Goal: Find specific page/section: Find specific page/section

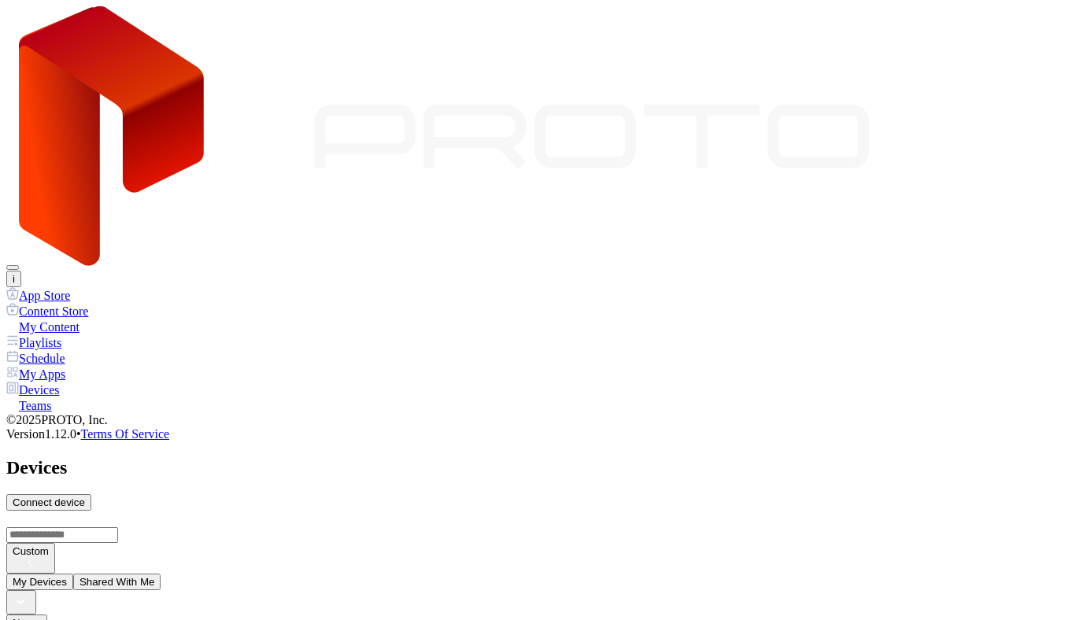
click at [83, 319] on div "My Content" at bounding box center [543, 327] width 1074 height 16
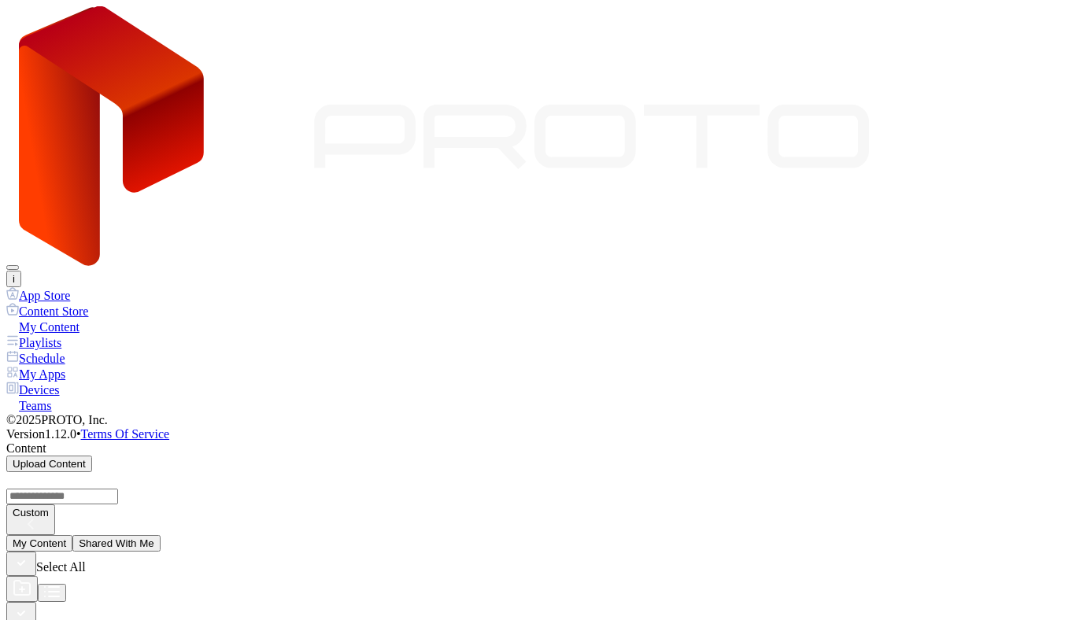
scroll to position [268, 0]
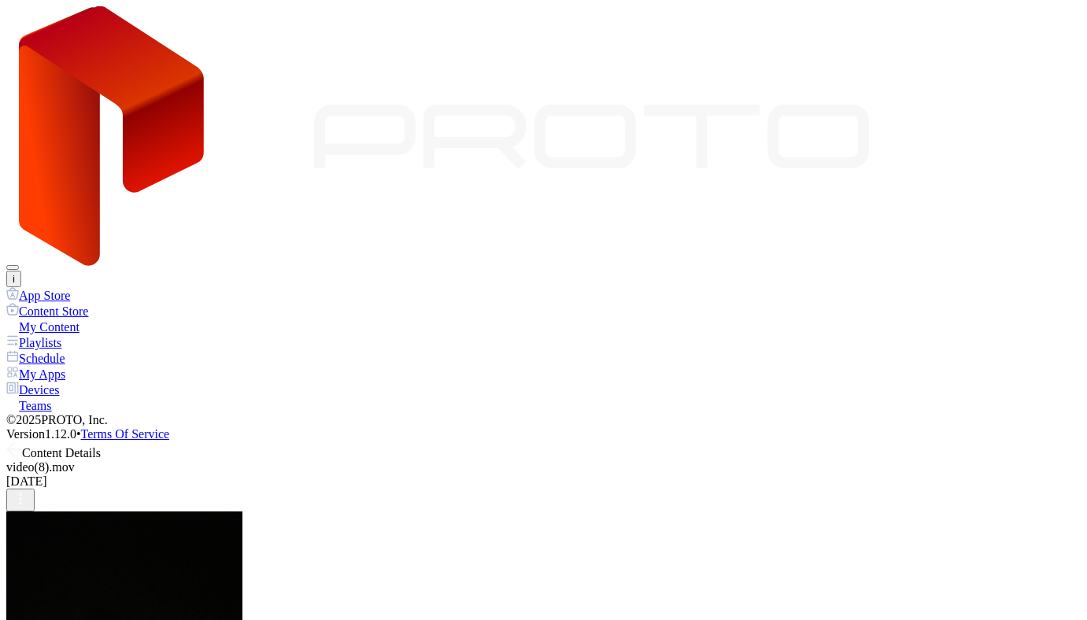
click at [22, 441] on icon at bounding box center [14, 449] width 16 height 16
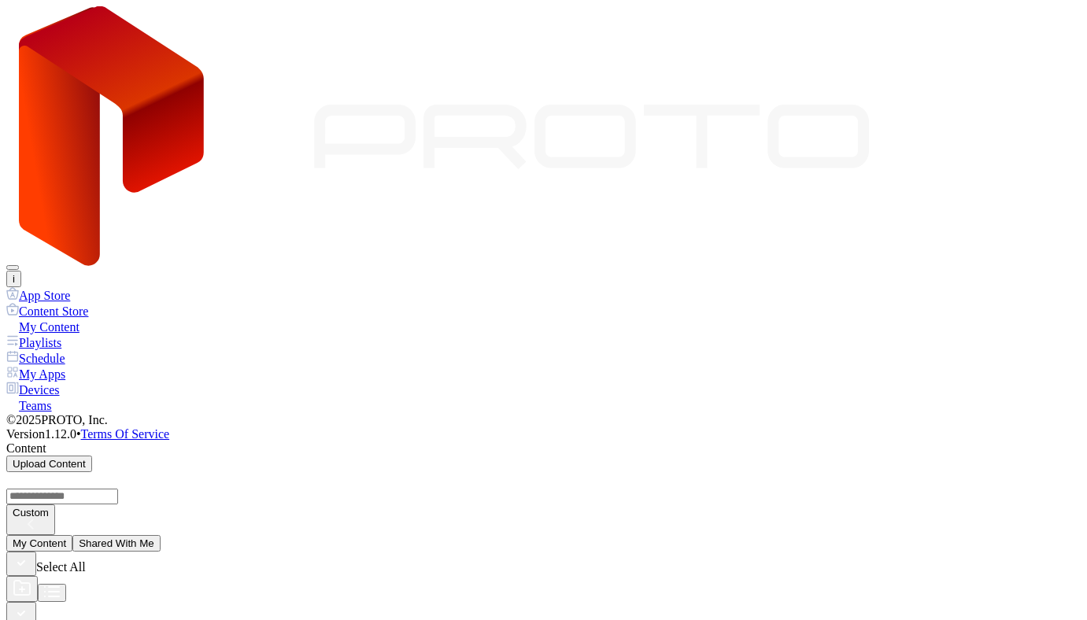
scroll to position [268, 0]
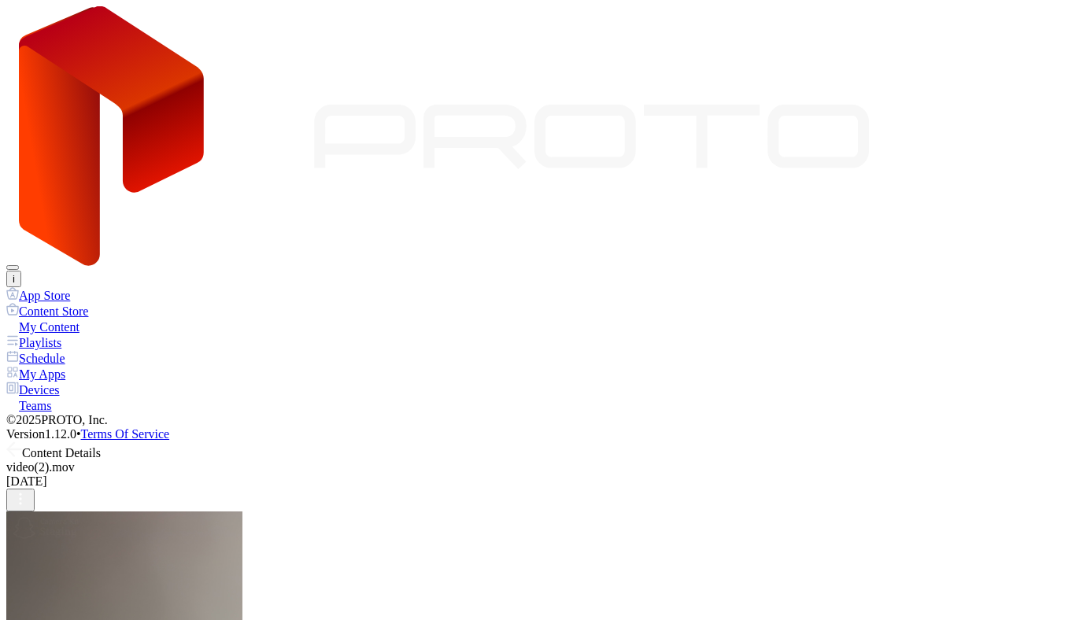
click at [14, 443] on icon at bounding box center [11, 449] width 6 height 13
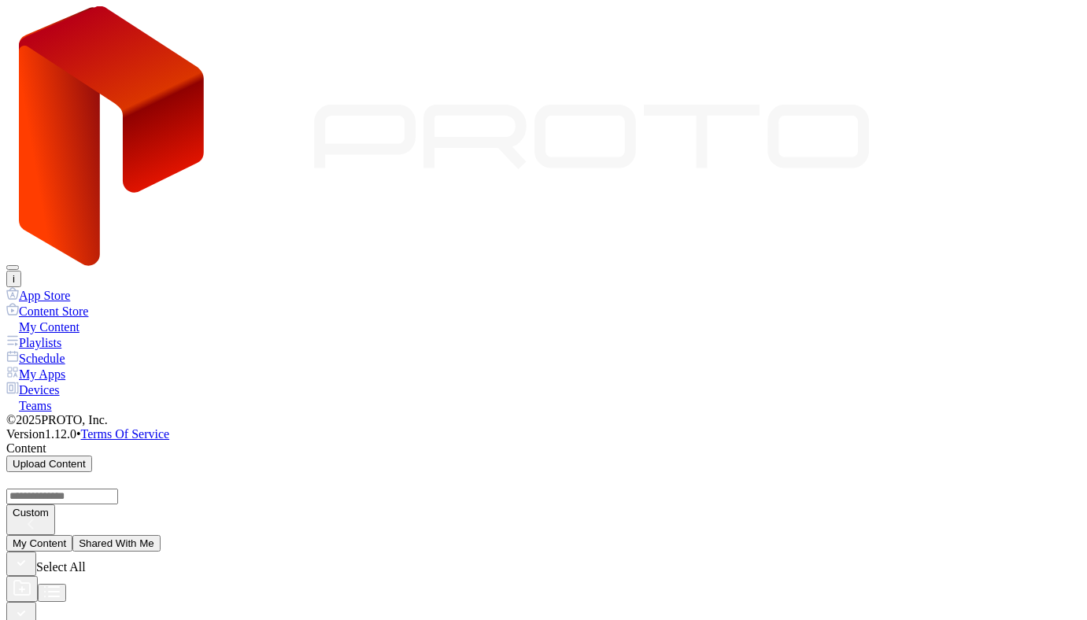
scroll to position [268, 0]
